Goal: Contribute content

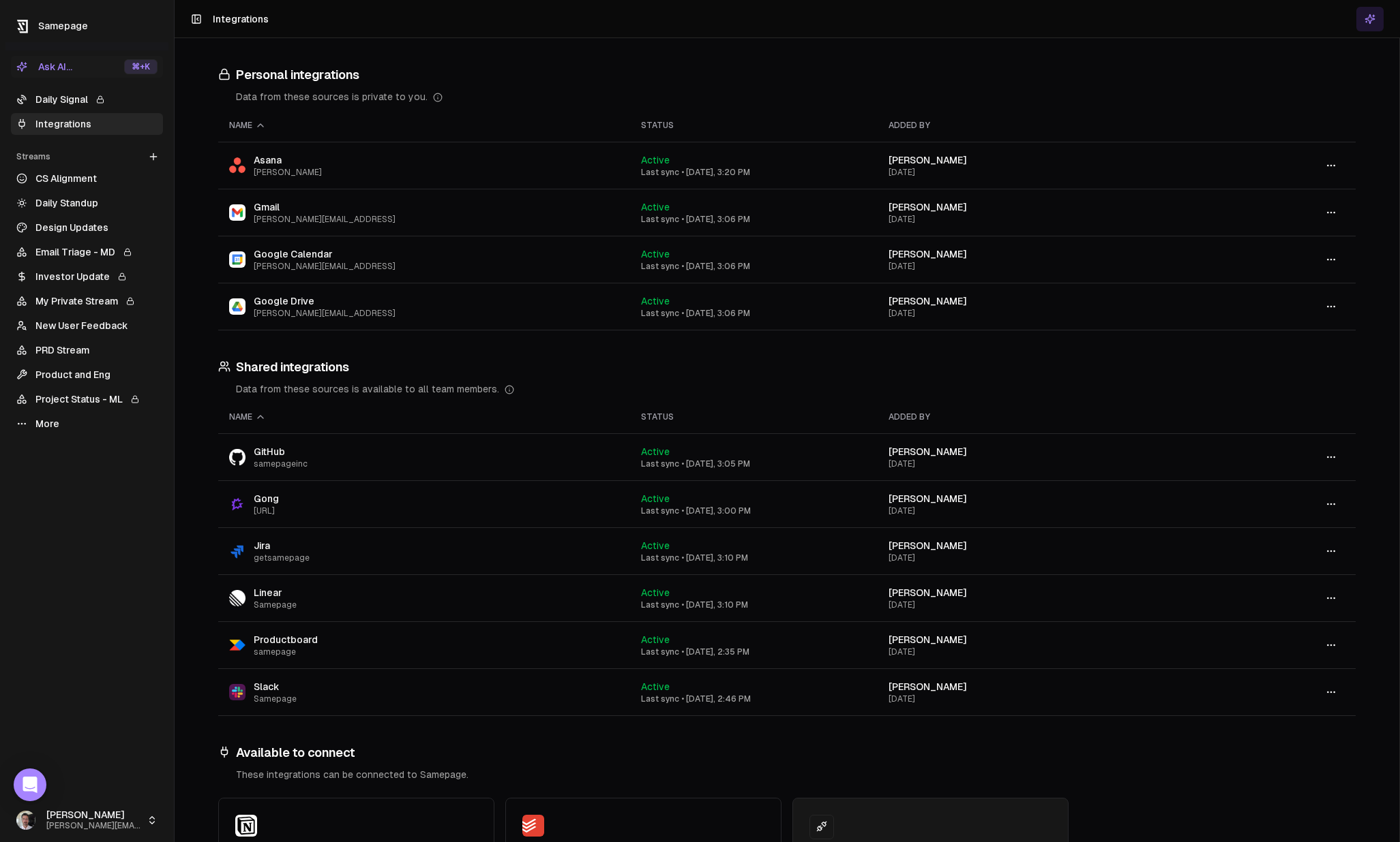
scroll to position [126, 0]
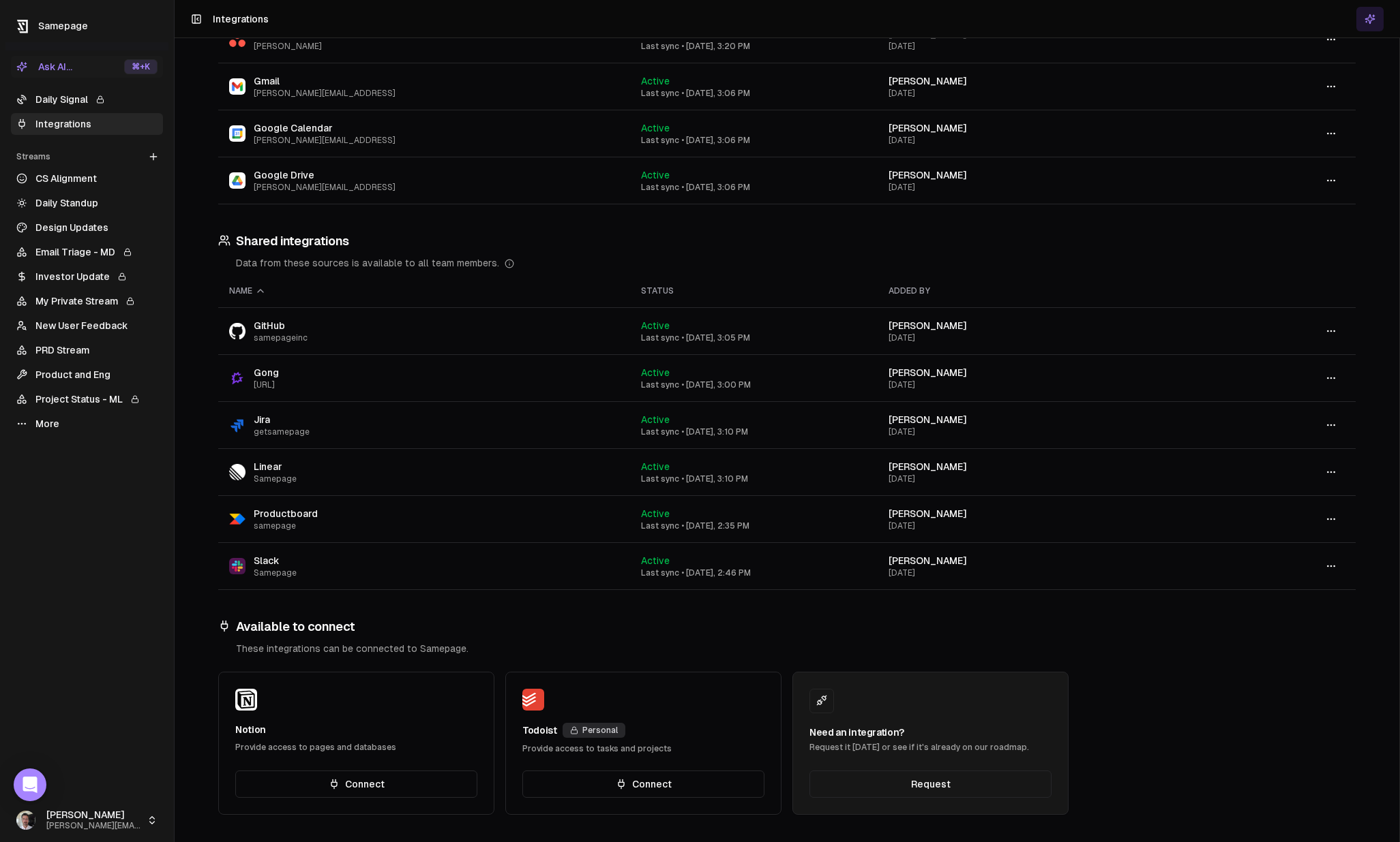
click at [381, 787] on button "Connect" at bounding box center [356, 784] width 242 height 27
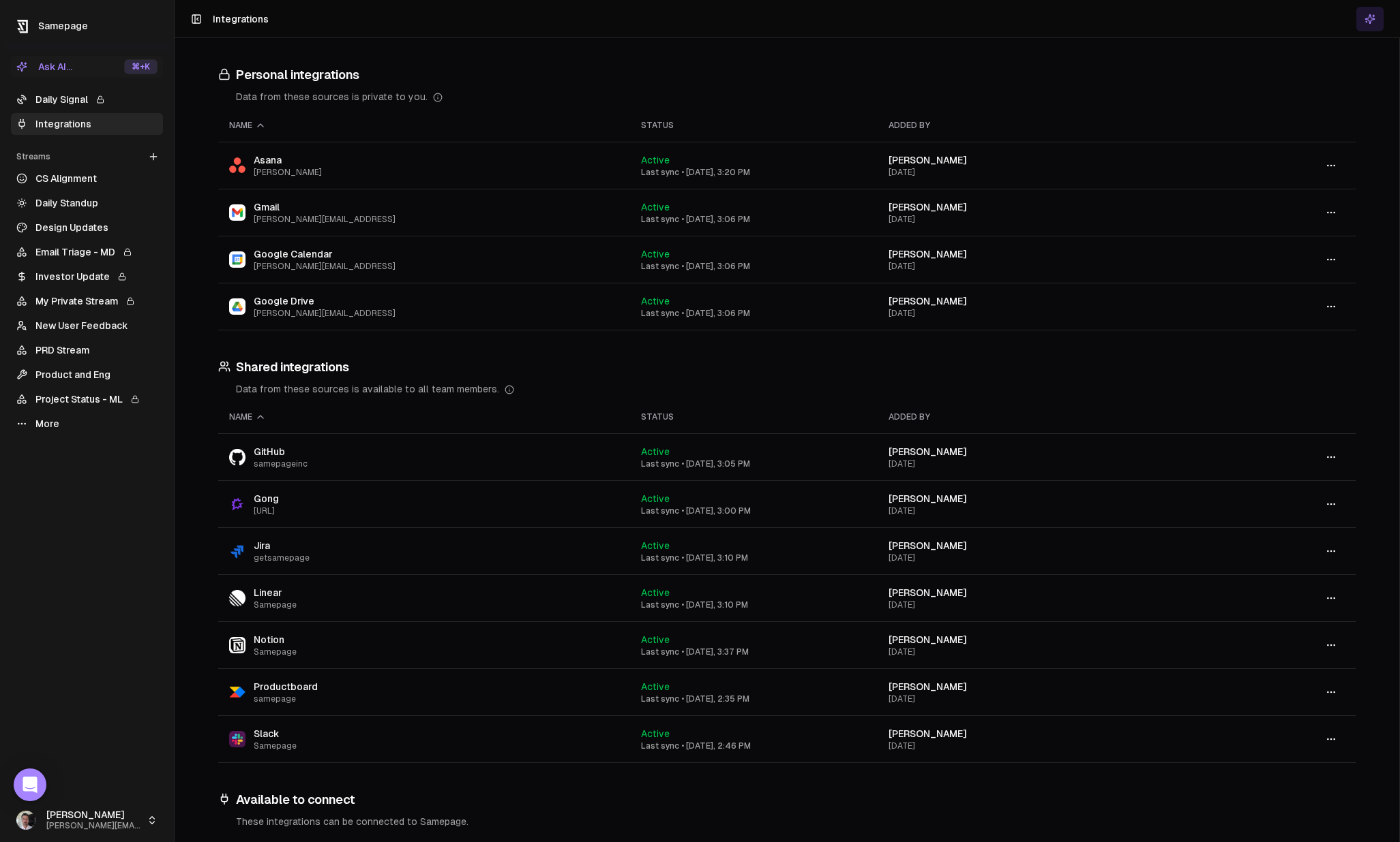
click at [67, 322] on link "New User Feedback" at bounding box center [87, 326] width 152 height 22
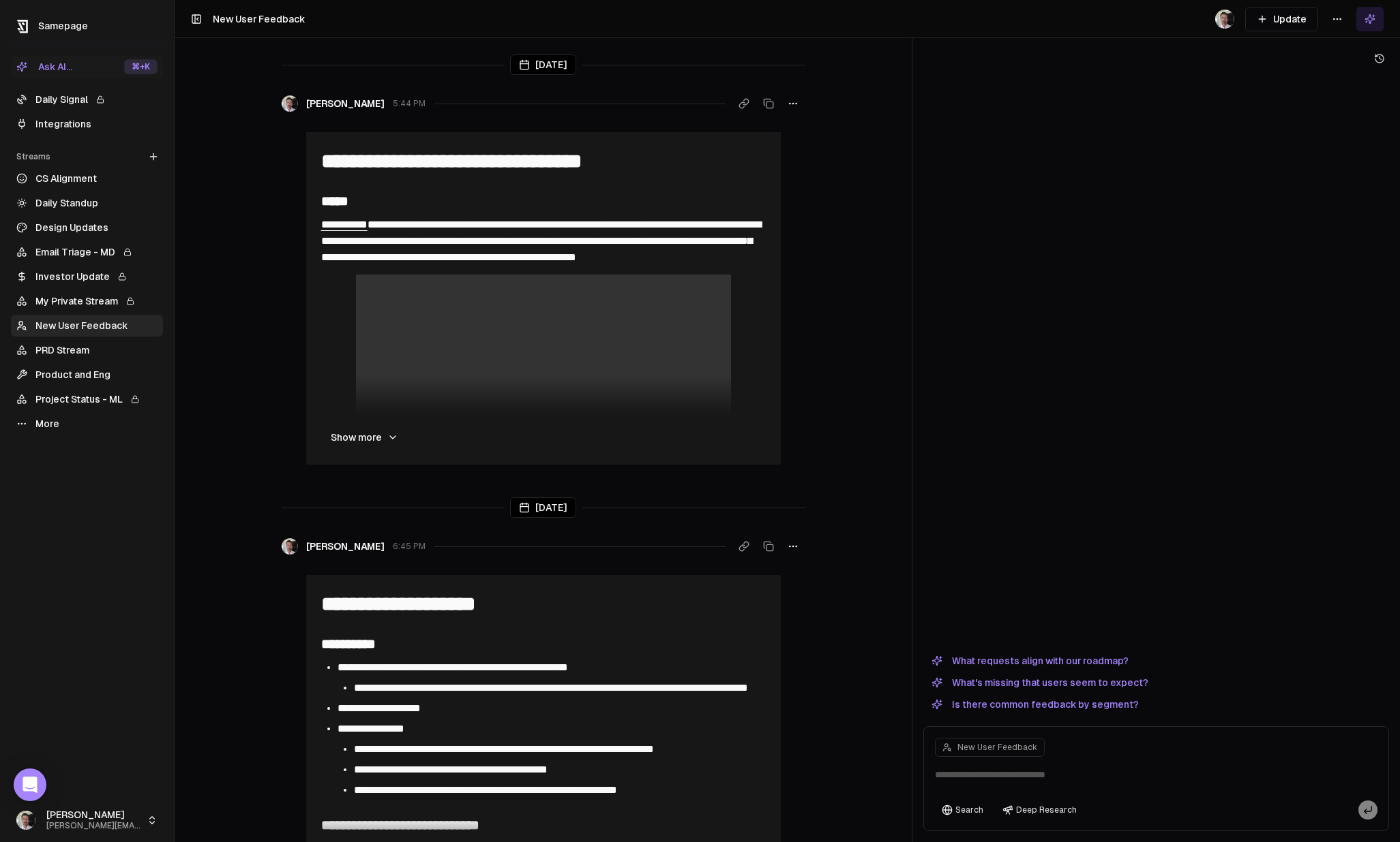
click at [1304, 21] on button "Update" at bounding box center [1281, 18] width 73 height 24
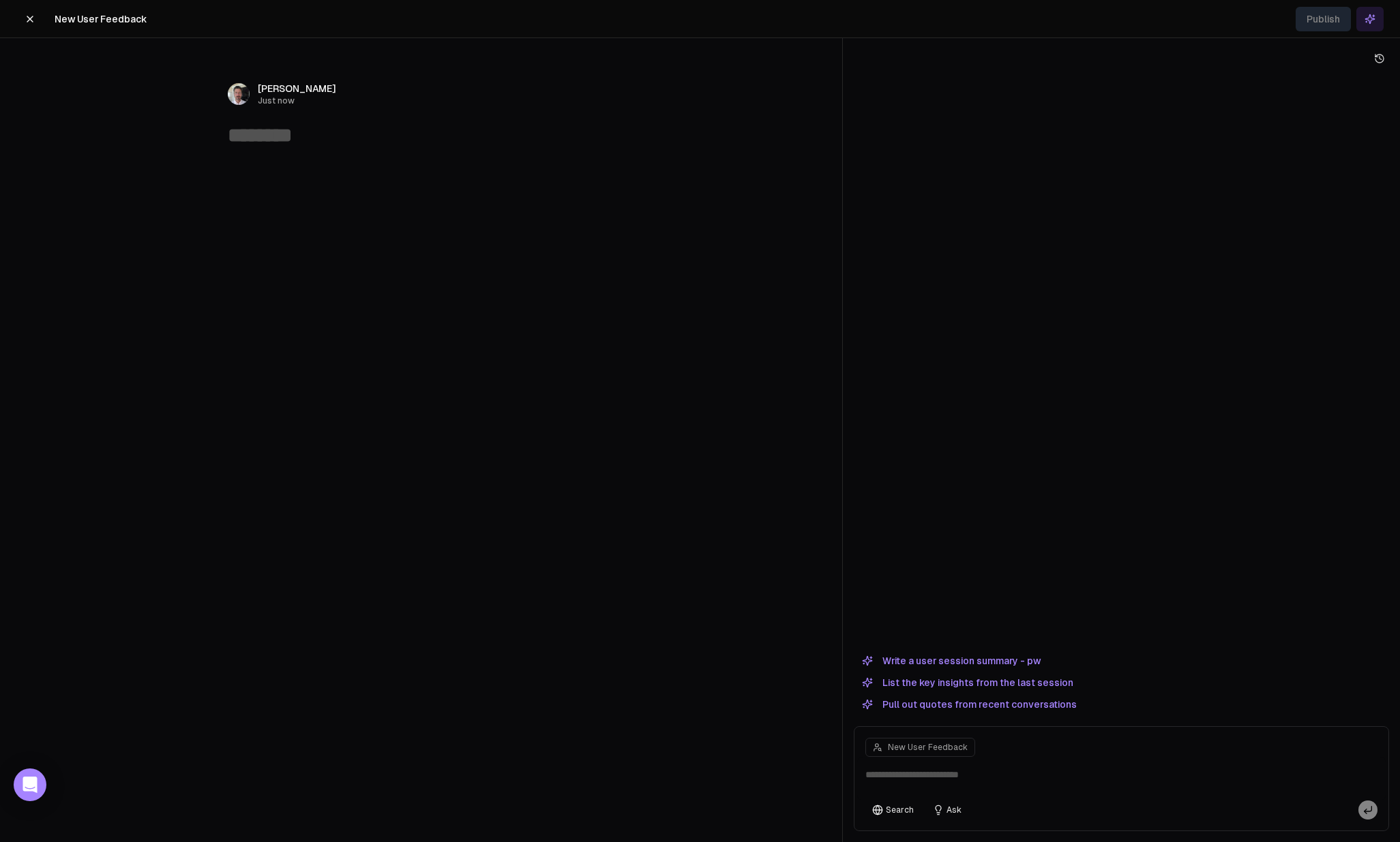
click at [947, 654] on button "Write a user session summary - pw" at bounding box center [951, 661] width 195 height 16
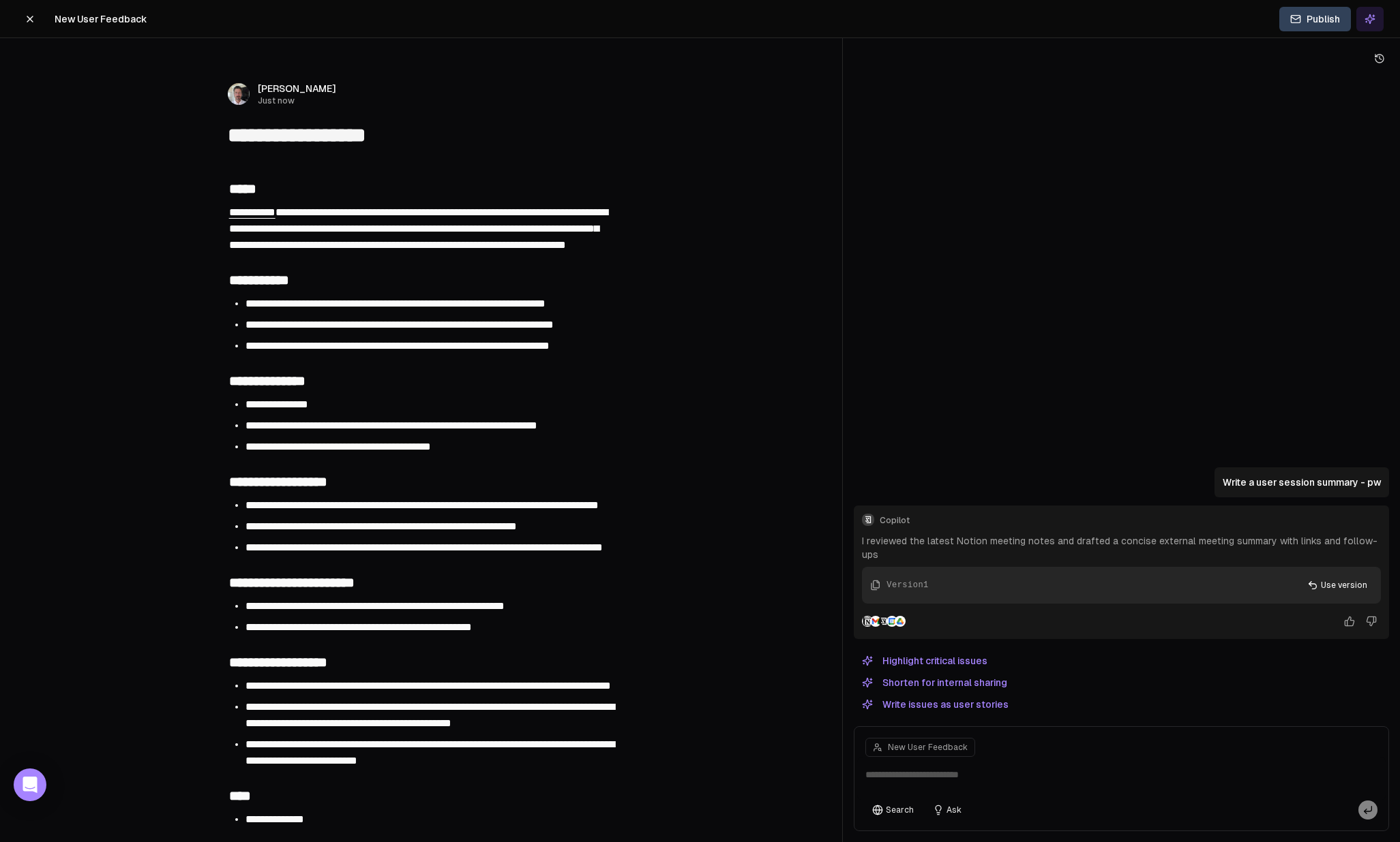
type textarea "**********"
click at [28, 18] on icon at bounding box center [30, 18] width 11 height 11
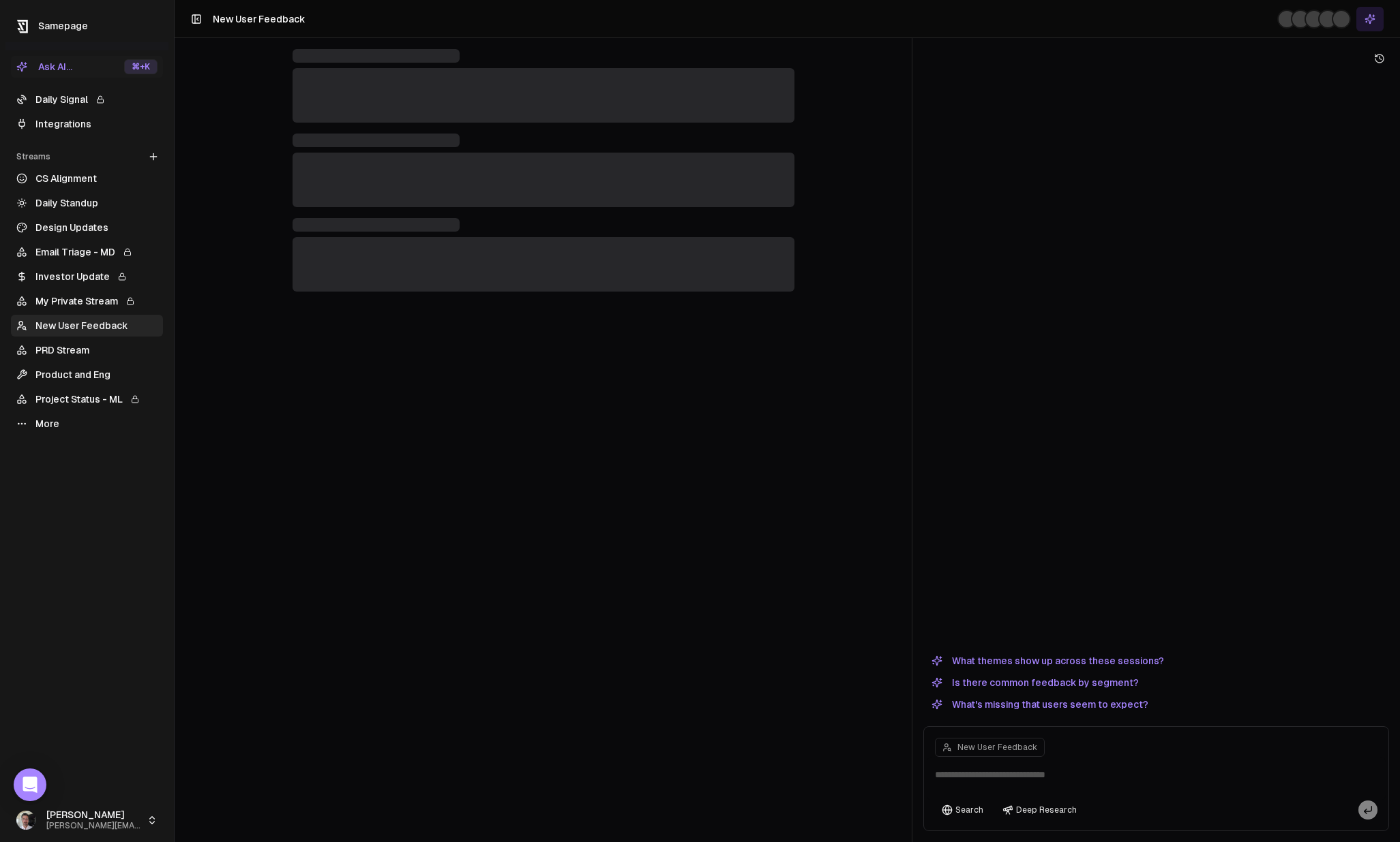
click at [60, 128] on link "Integrations" at bounding box center [87, 124] width 152 height 22
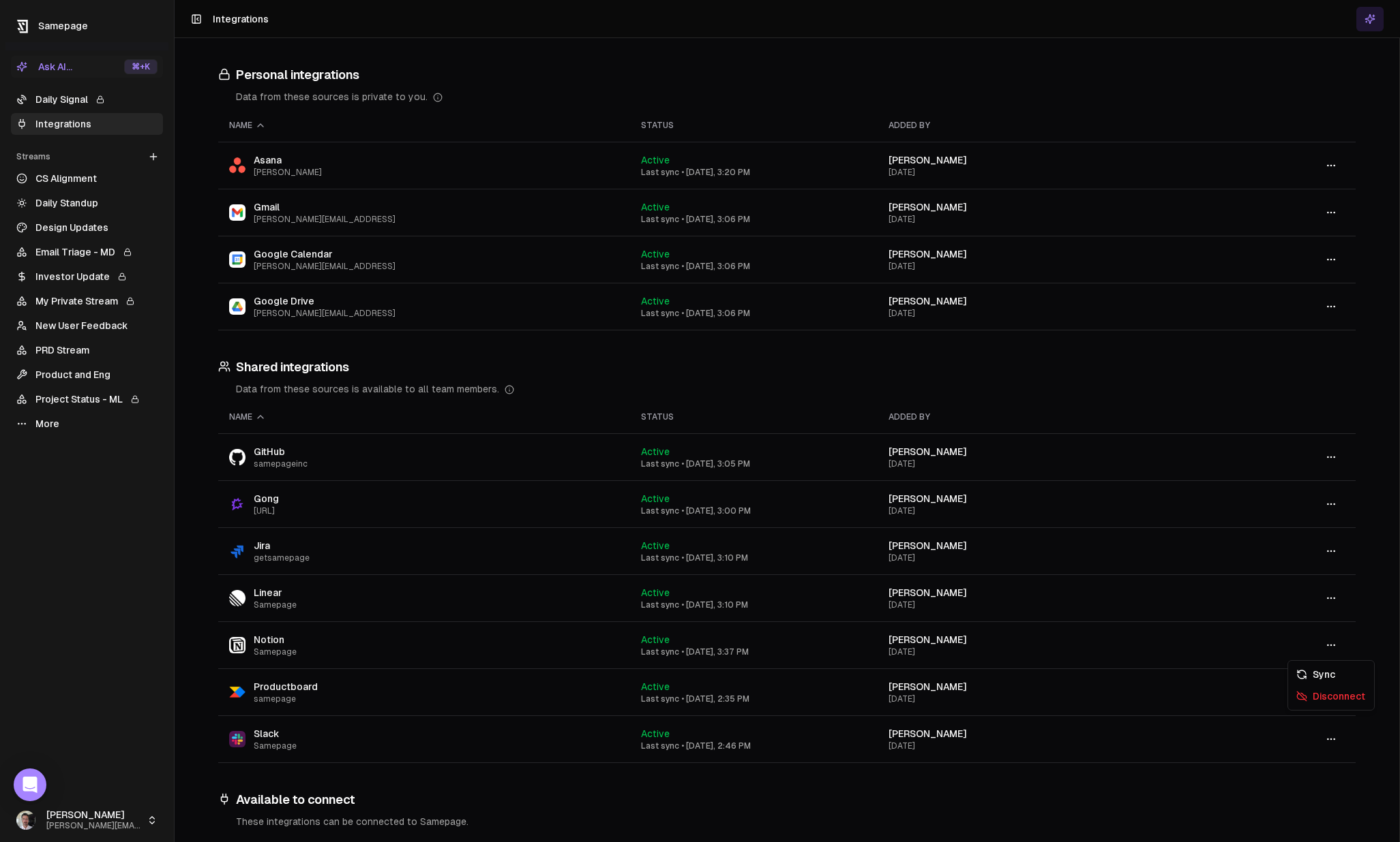
click at [1341, 648] on button "button" at bounding box center [1331, 645] width 27 height 24
click at [1337, 677] on div "Sync" at bounding box center [1331, 675] width 80 height 22
click at [1337, 645] on button "button" at bounding box center [1331, 645] width 27 height 24
click at [1328, 676] on div "Sync" at bounding box center [1331, 675] width 80 height 22
click at [77, 326] on link "New User Feedback" at bounding box center [87, 326] width 152 height 22
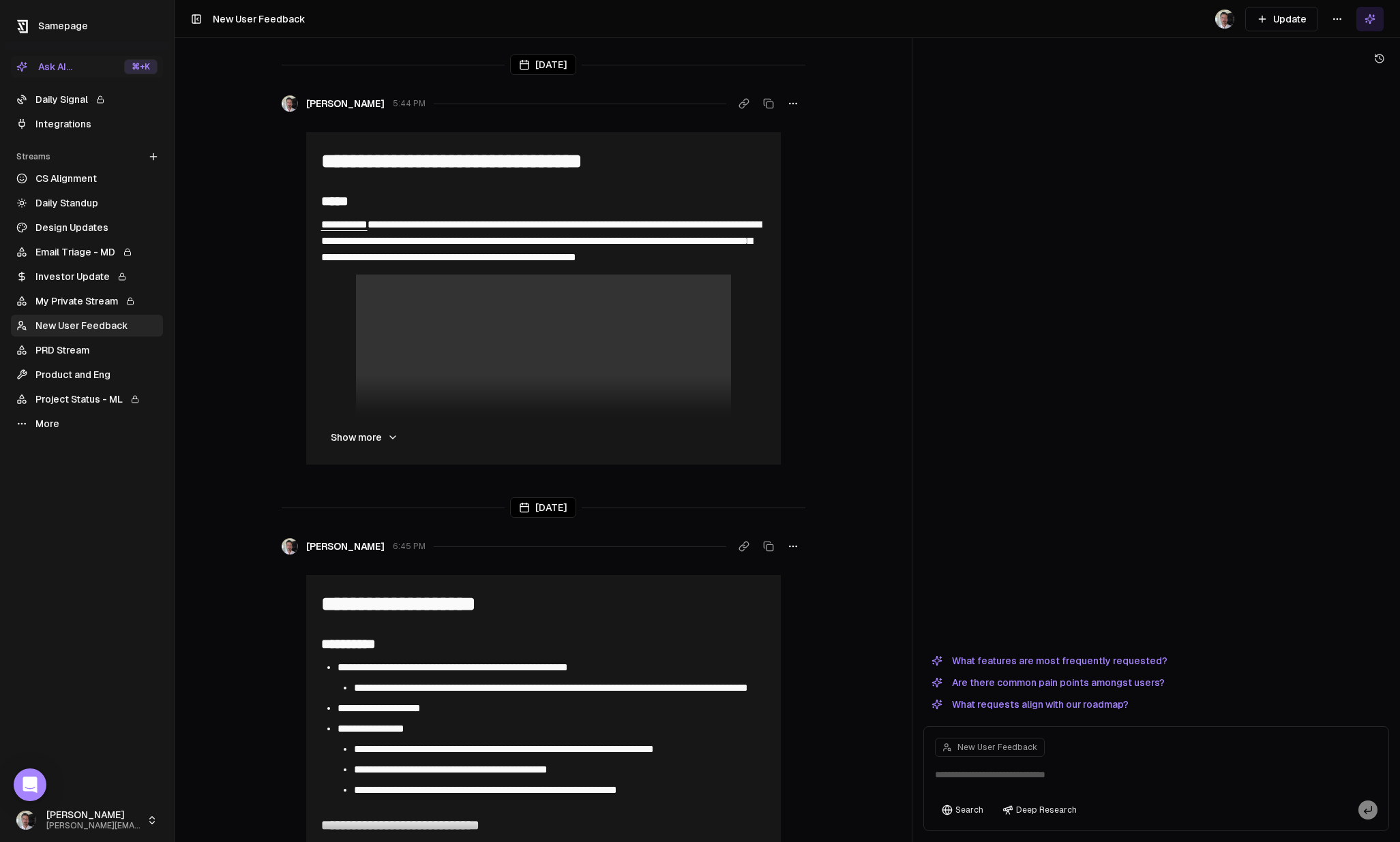
click at [1292, 14] on button "Update" at bounding box center [1281, 18] width 73 height 24
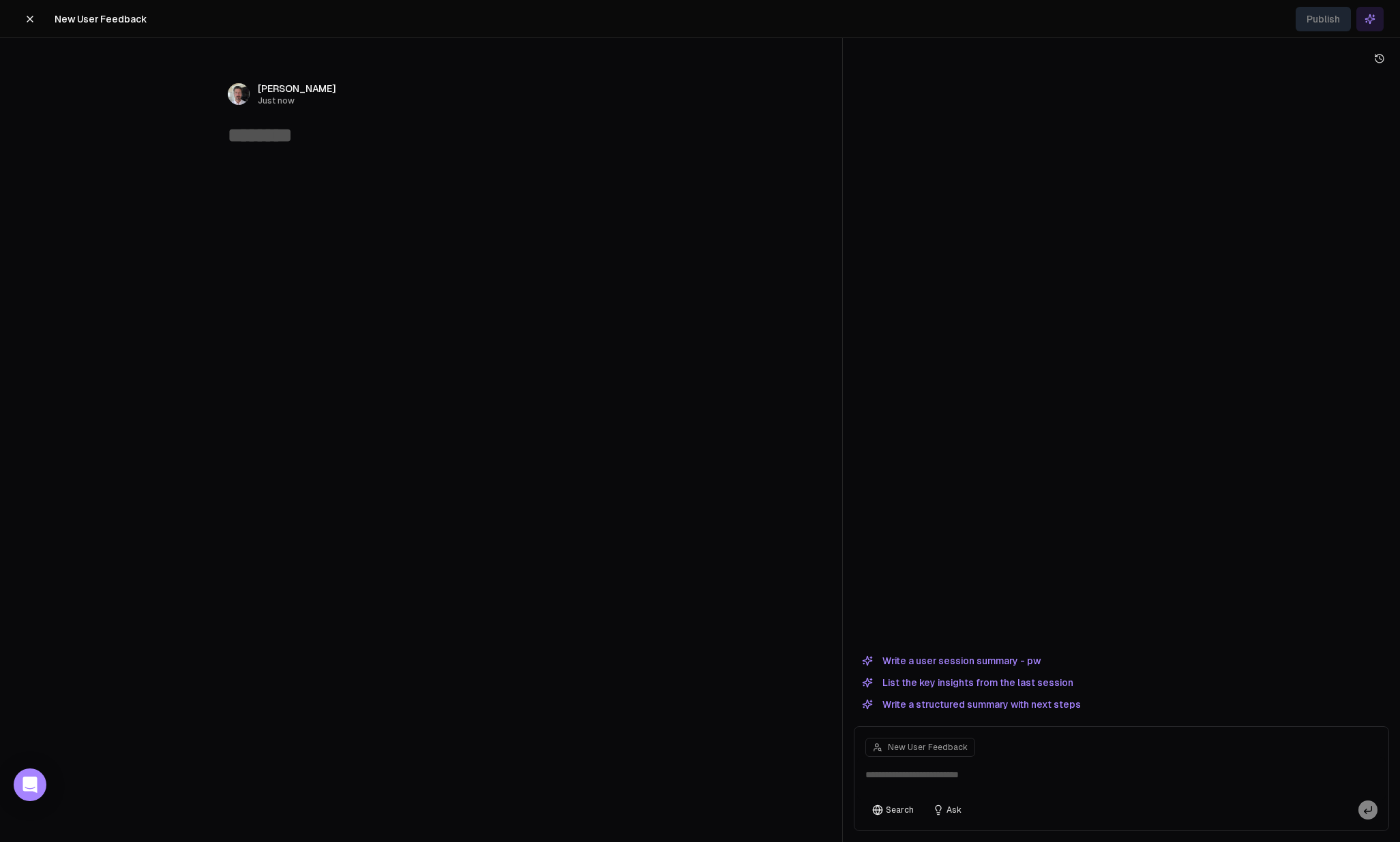
click at [1011, 659] on button "Write a user session summary - pw" at bounding box center [951, 661] width 195 height 16
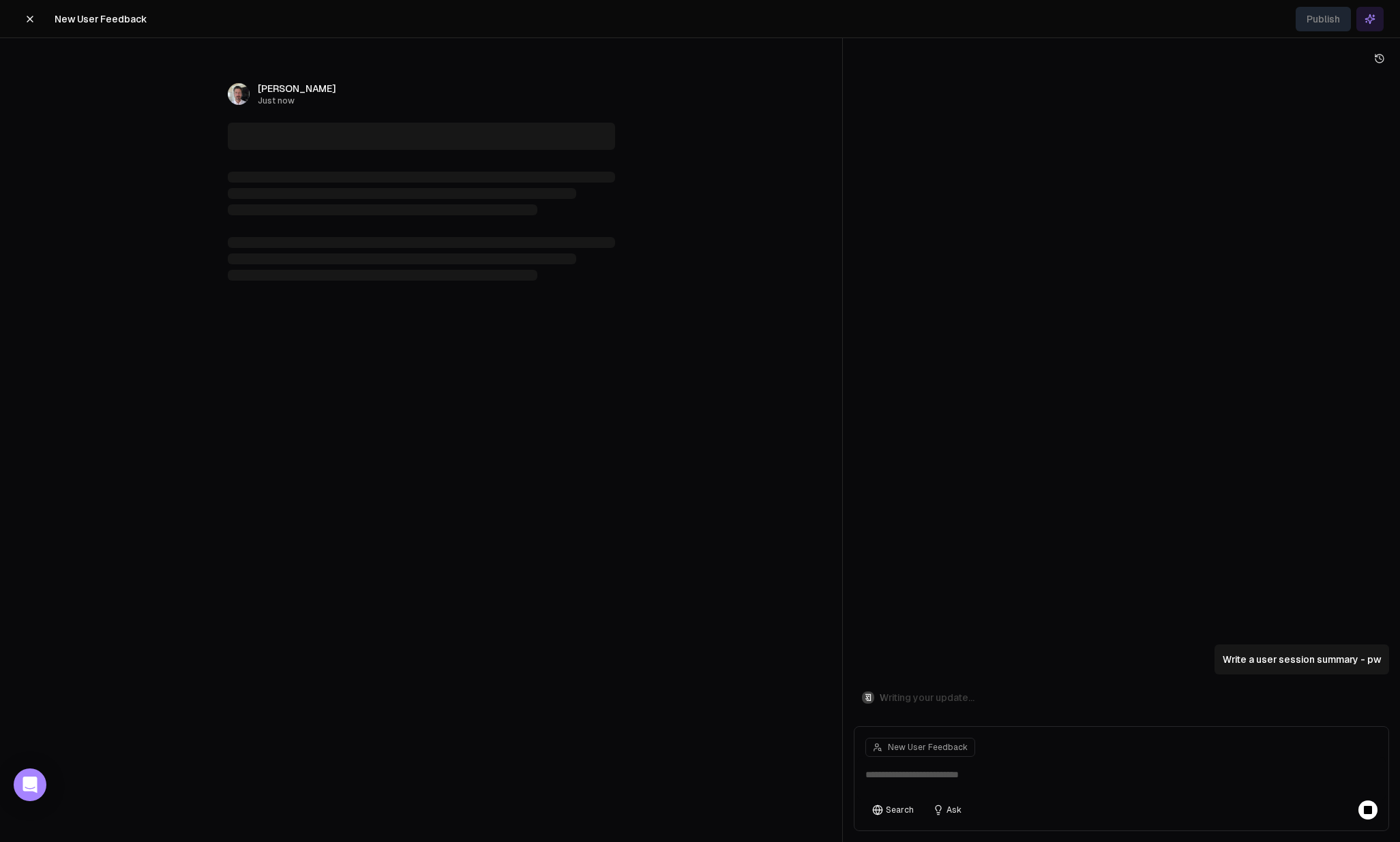
type textarea "**********"
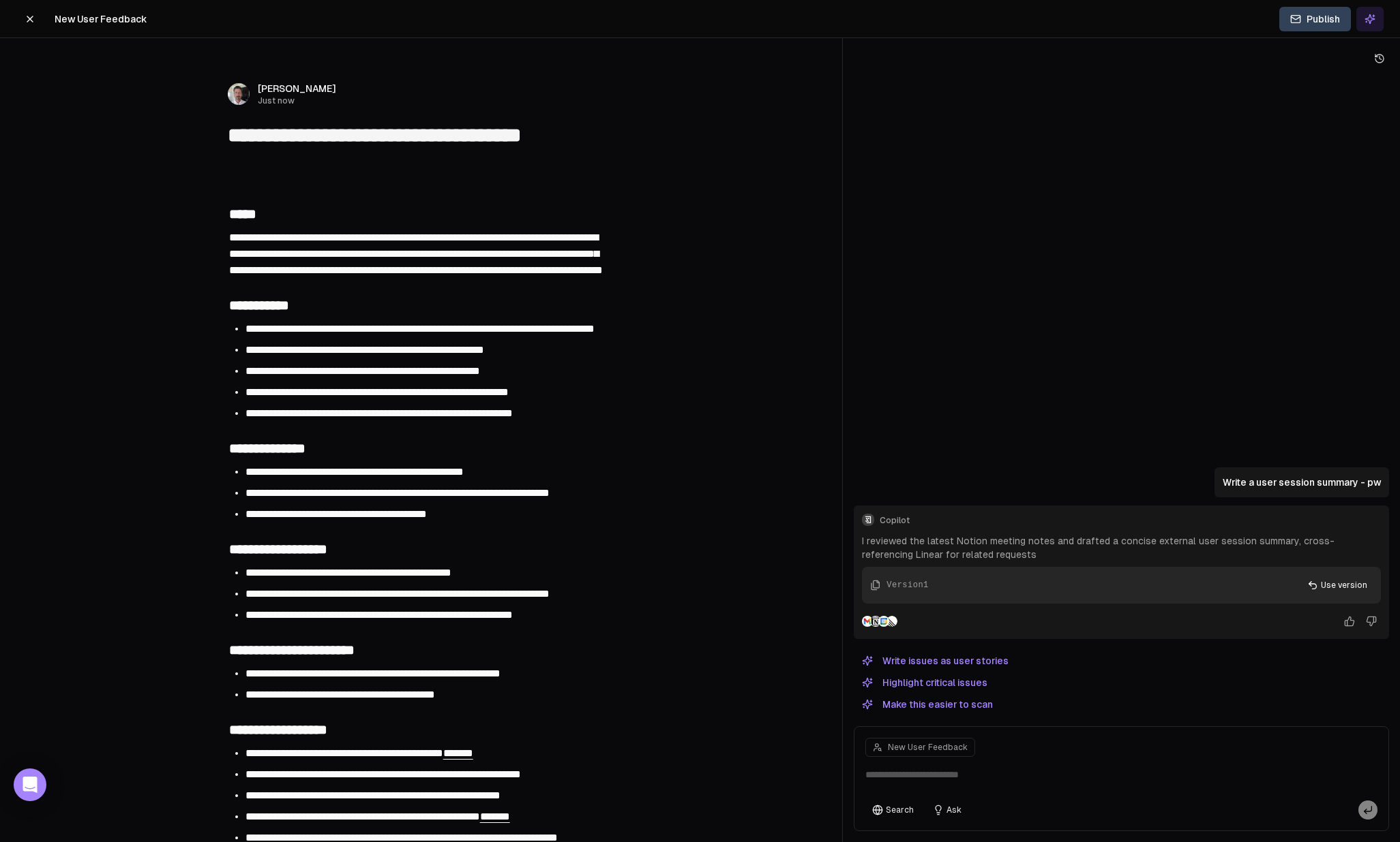
click at [38, 21] on button at bounding box center [30, 18] width 27 height 24
